Goal: Task Accomplishment & Management: Manage account settings

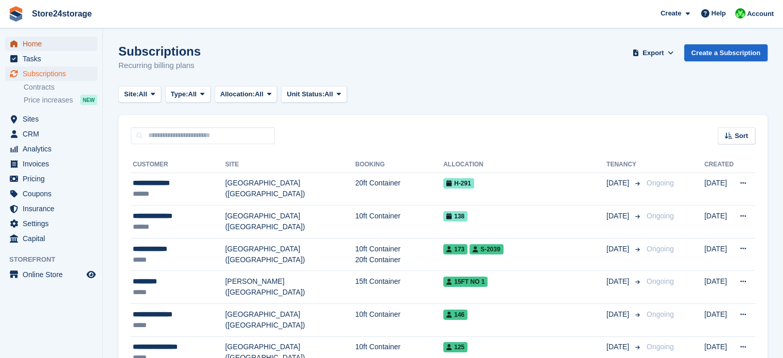
click at [78, 42] on span "Home" at bounding box center [54, 44] width 62 height 14
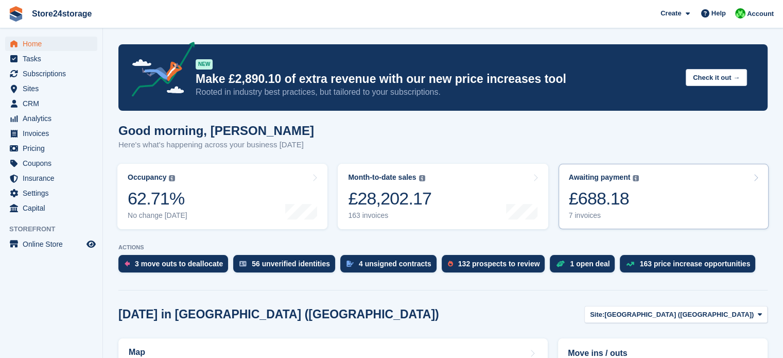
click at [648, 190] on link "Awaiting payment The total outstanding balance on all open invoices. £688.18 7 …" at bounding box center [663, 196] width 210 height 65
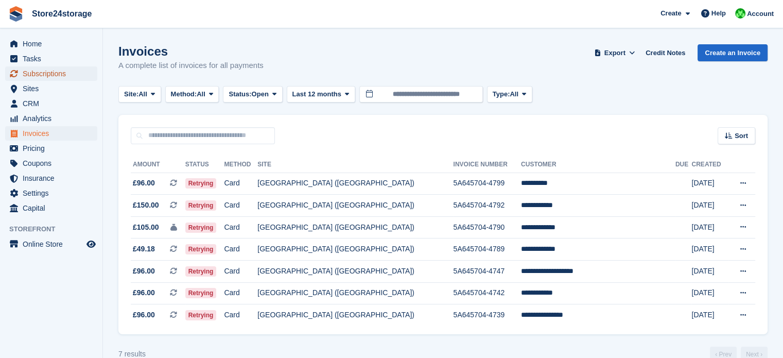
click at [74, 72] on span "Subscriptions" at bounding box center [54, 73] width 62 height 14
